Goal: Information Seeking & Learning: Learn about a topic

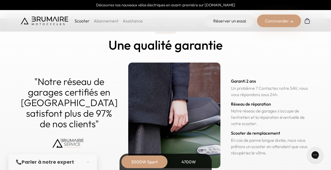
scroll to position [2548, 0]
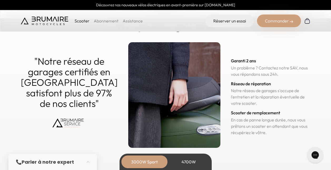
click at [80, 19] on p "Scooter" at bounding box center [82, 21] width 15 height 6
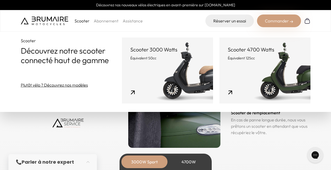
click at [159, 77] on link "Scooter 3000 Watts Équivalent 50cc" at bounding box center [167, 70] width 91 height 66
click at [149, 81] on link "Scooter 3000 Watts Équivalent 50cc" at bounding box center [167, 70] width 91 height 66
click at [194, 75] on link "Scooter 3000 Watts Équivalent 50cc" at bounding box center [167, 70] width 91 height 66
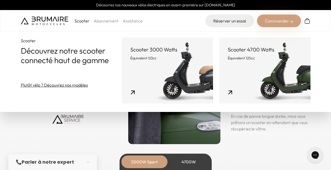
scroll to position [2521, 0]
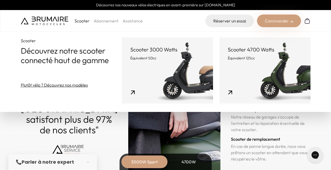
click at [56, 85] on link "Plutôt vélo ? Découvrez nos modèles" at bounding box center [54, 85] width 67 height 6
click at [82, 21] on p "Scooter" at bounding box center [82, 21] width 15 height 6
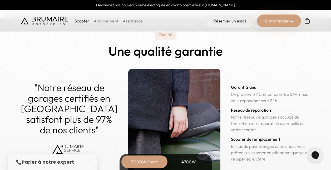
click at [80, 21] on p "Scooter" at bounding box center [82, 21] width 15 height 6
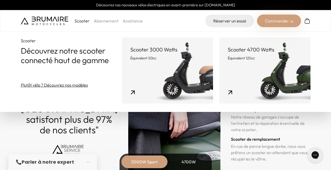
click at [164, 62] on link "Scooter 3000 Watts Équivalent 50cc" at bounding box center [167, 70] width 91 height 66
click at [133, 92] on link "Scooter 3000 Watts Équivalent 50cc" at bounding box center [167, 70] width 91 height 66
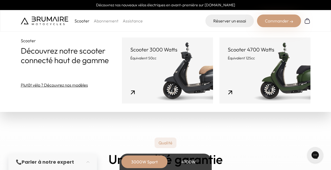
scroll to position [2402, 0]
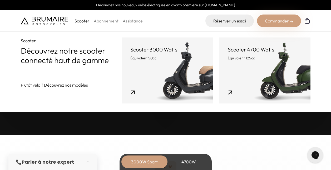
click at [277, 68] on link "Scooter 4700 Watts Équivalent 125cc" at bounding box center [264, 70] width 91 height 66
click at [57, 19] on img at bounding box center [44, 21] width 47 height 8
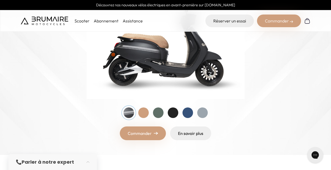
scroll to position [105, 0]
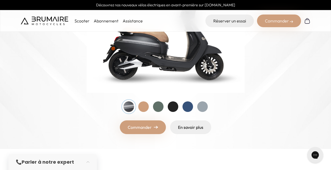
click at [160, 108] on div at bounding box center [158, 106] width 11 height 11
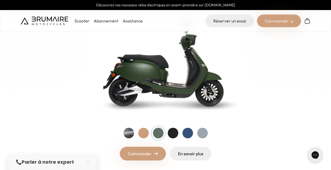
scroll to position [53, 0]
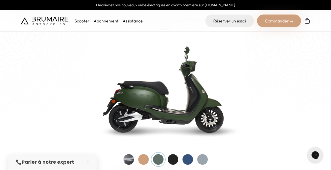
click at [190, 157] on div at bounding box center [188, 159] width 11 height 11
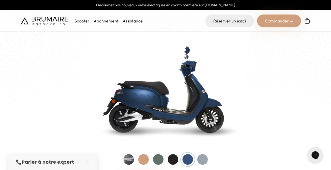
click at [160, 161] on div at bounding box center [158, 159] width 11 height 11
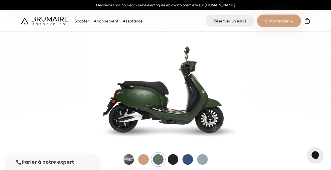
click at [177, 158] on div at bounding box center [173, 159] width 11 height 11
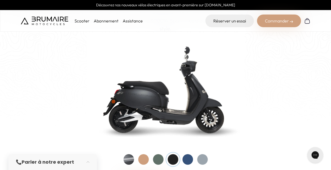
click at [127, 160] on div at bounding box center [129, 159] width 11 height 11
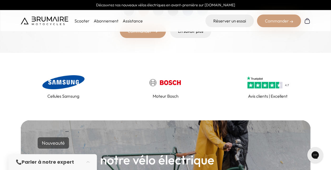
scroll to position [184, 0]
